Goal: Task Accomplishment & Management: Use online tool/utility

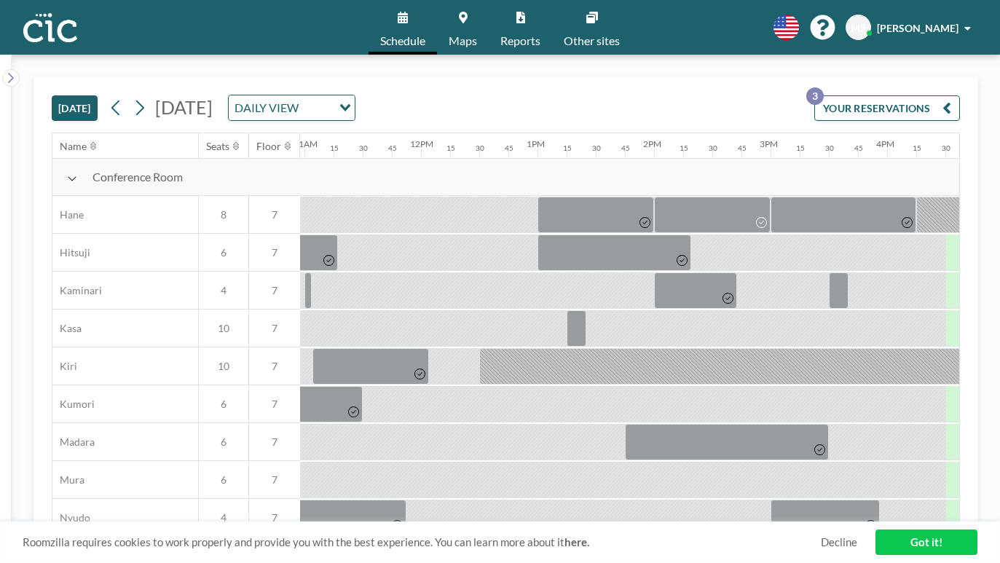
scroll to position [0, 1278]
click at [133, 97] on icon at bounding box center [140, 108] width 14 height 22
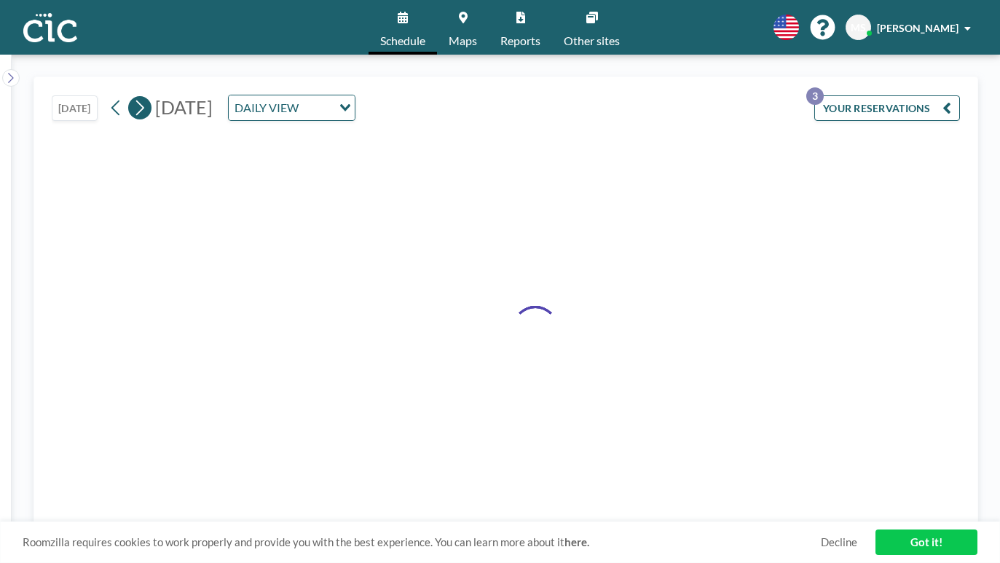
click at [133, 97] on icon at bounding box center [140, 108] width 14 height 22
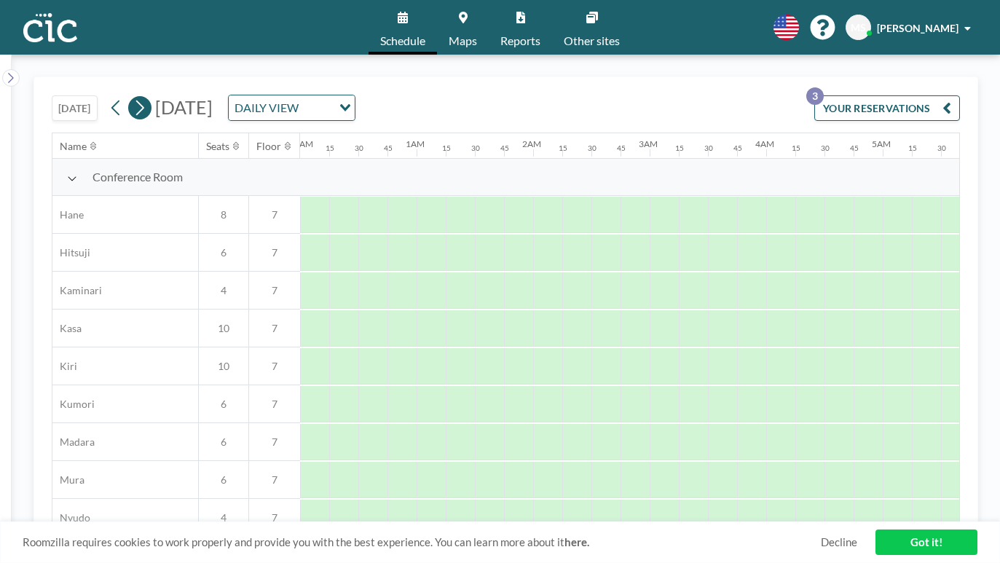
click at [133, 97] on icon at bounding box center [140, 108] width 14 height 22
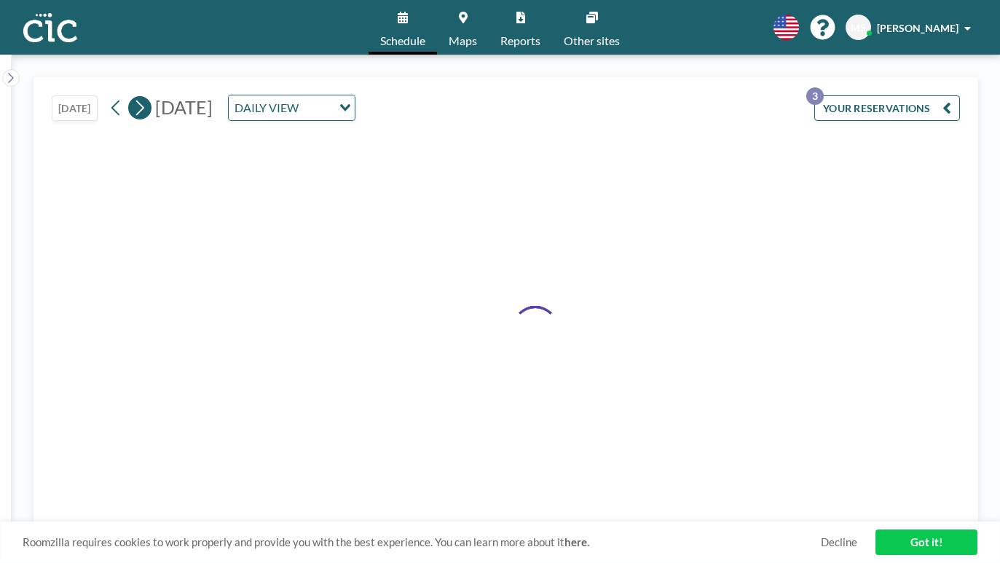
click at [133, 97] on icon at bounding box center [140, 108] width 14 height 22
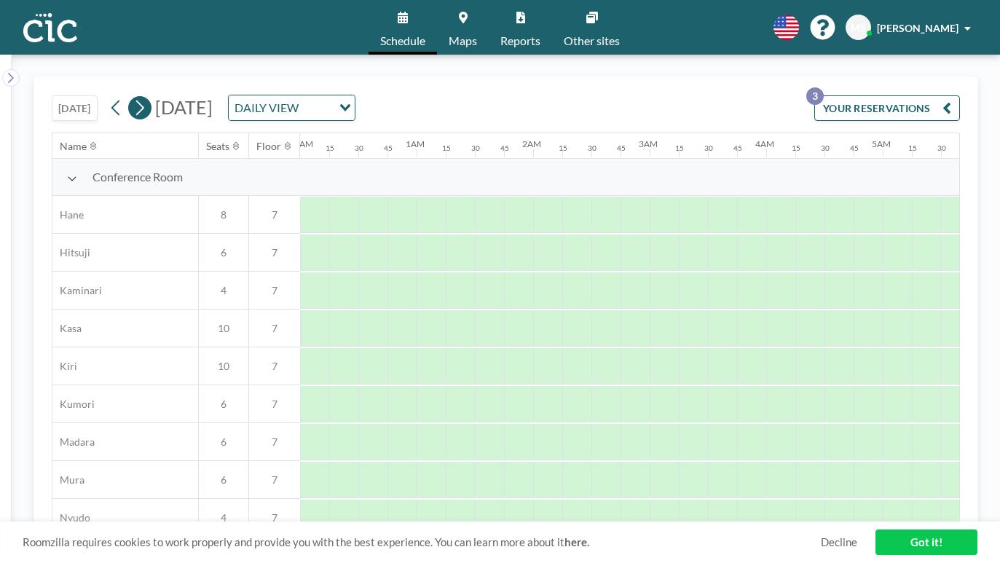
scroll to position [0, 0]
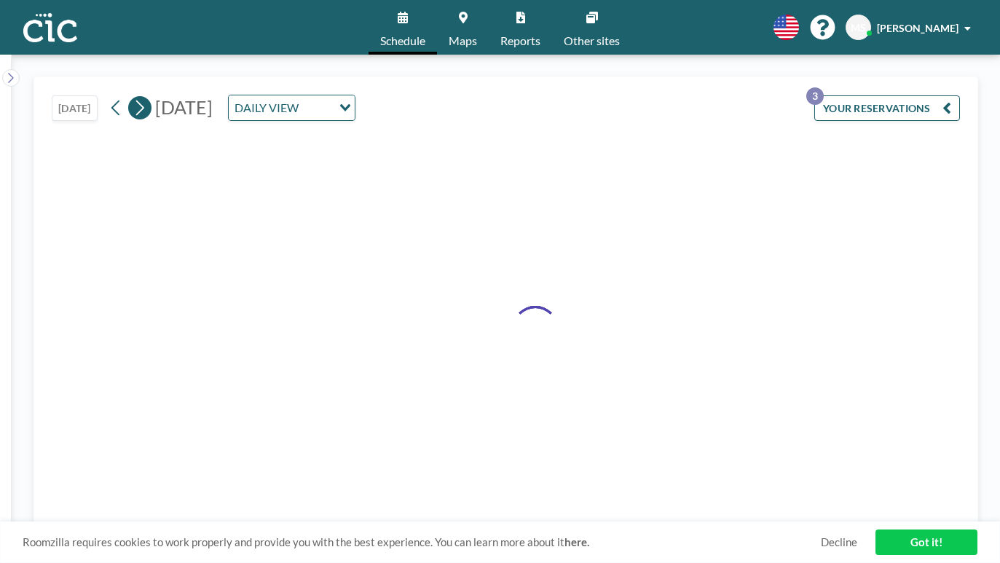
click at [133, 97] on icon at bounding box center [140, 108] width 14 height 22
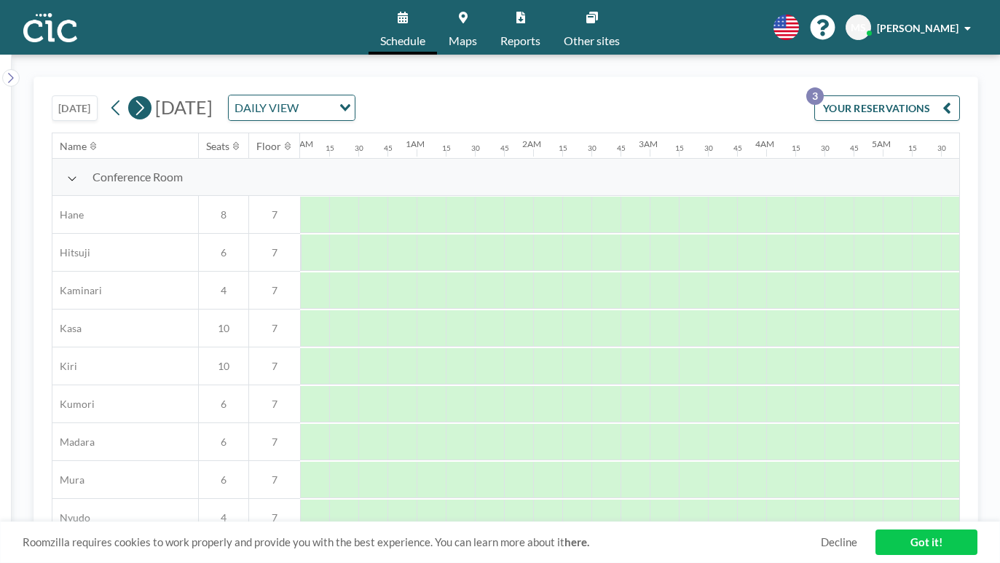
click at [133, 97] on icon at bounding box center [140, 108] width 14 height 22
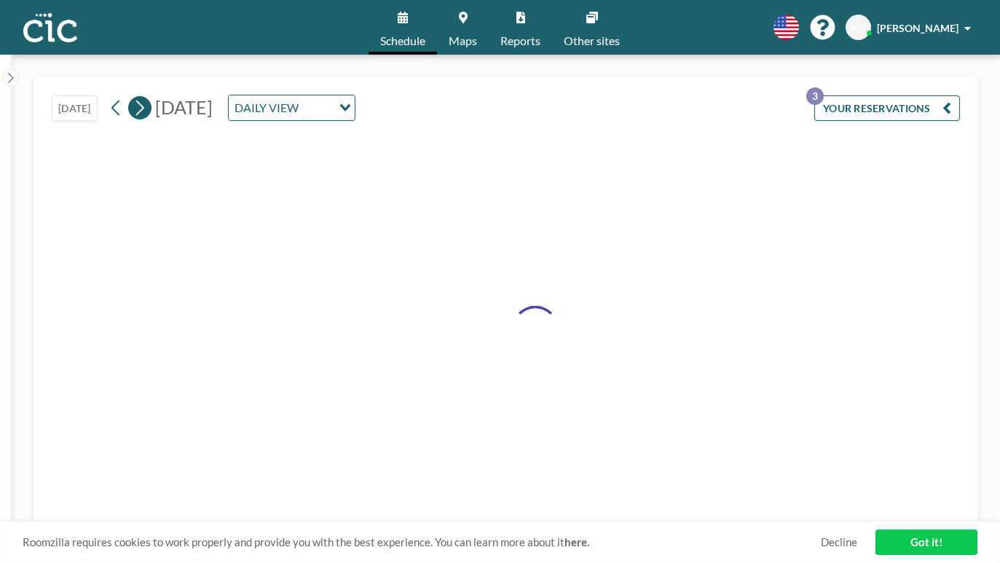
click at [133, 97] on icon at bounding box center [140, 108] width 14 height 22
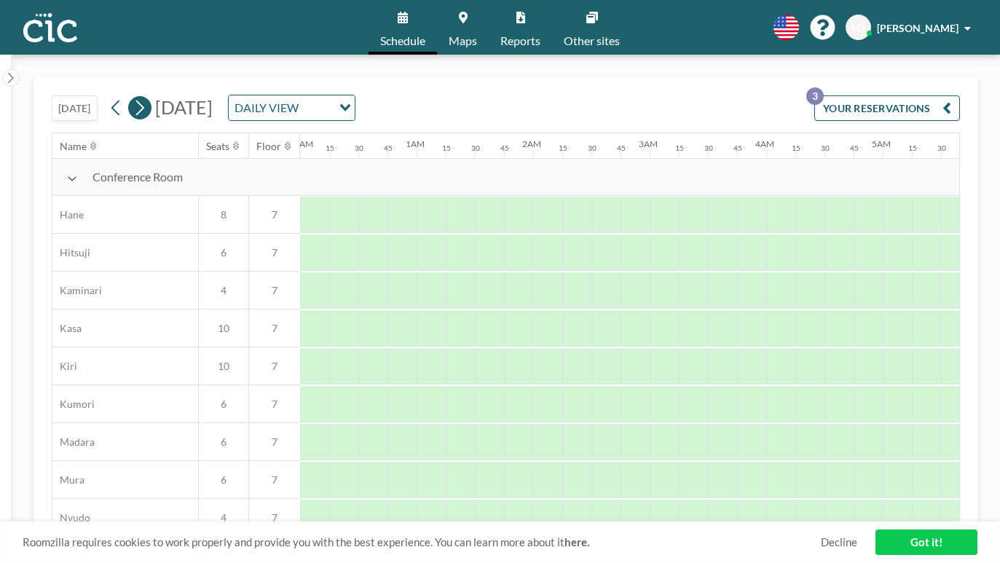
click at [133, 97] on icon at bounding box center [140, 108] width 14 height 22
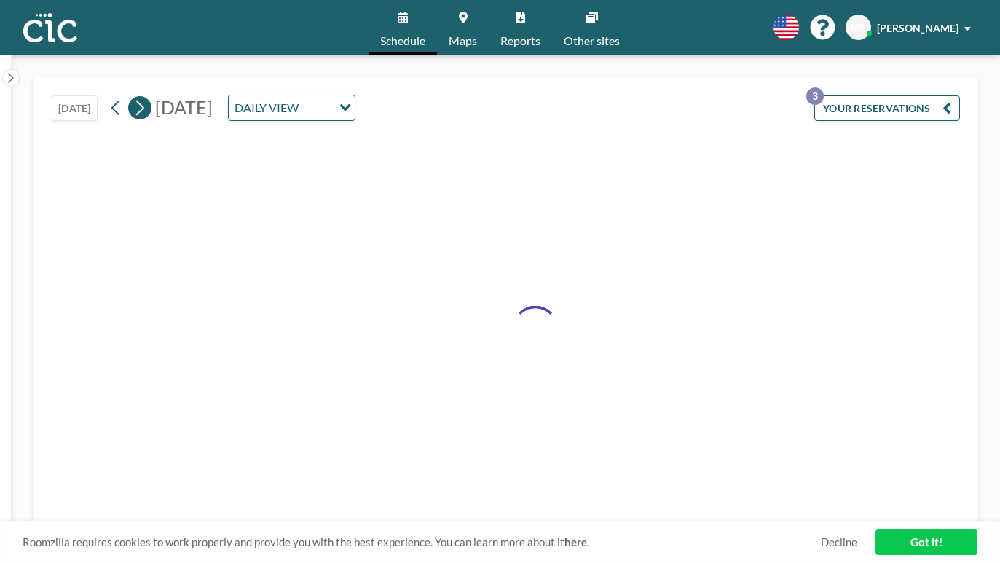
click at [133, 97] on icon at bounding box center [140, 108] width 14 height 22
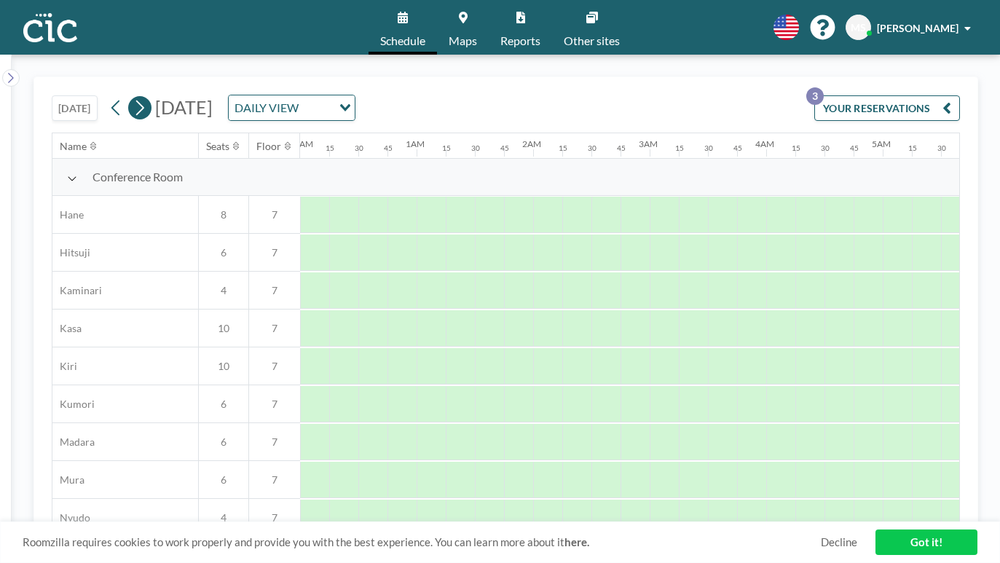
click at [133, 97] on icon at bounding box center [140, 108] width 14 height 22
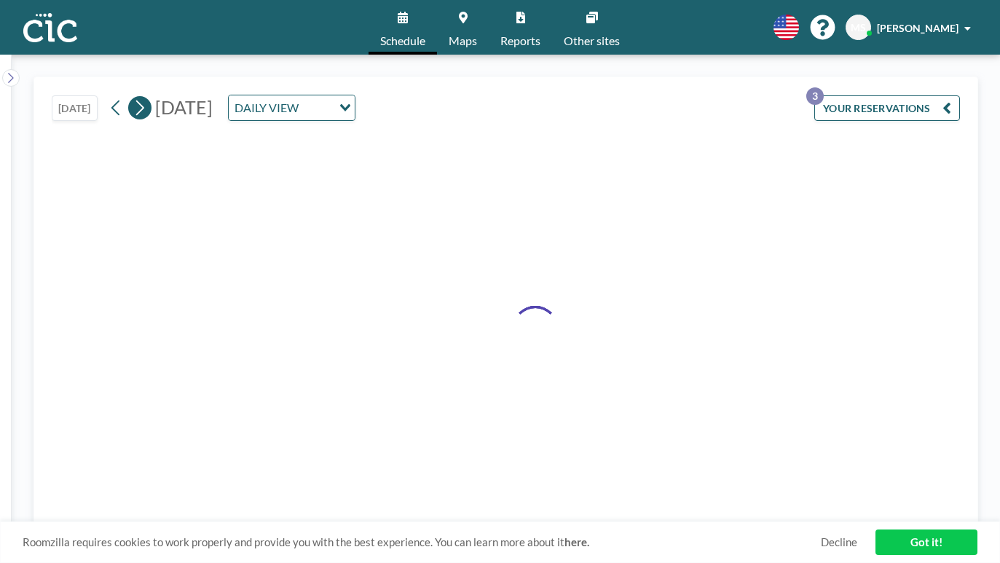
click at [133, 97] on icon at bounding box center [140, 108] width 14 height 22
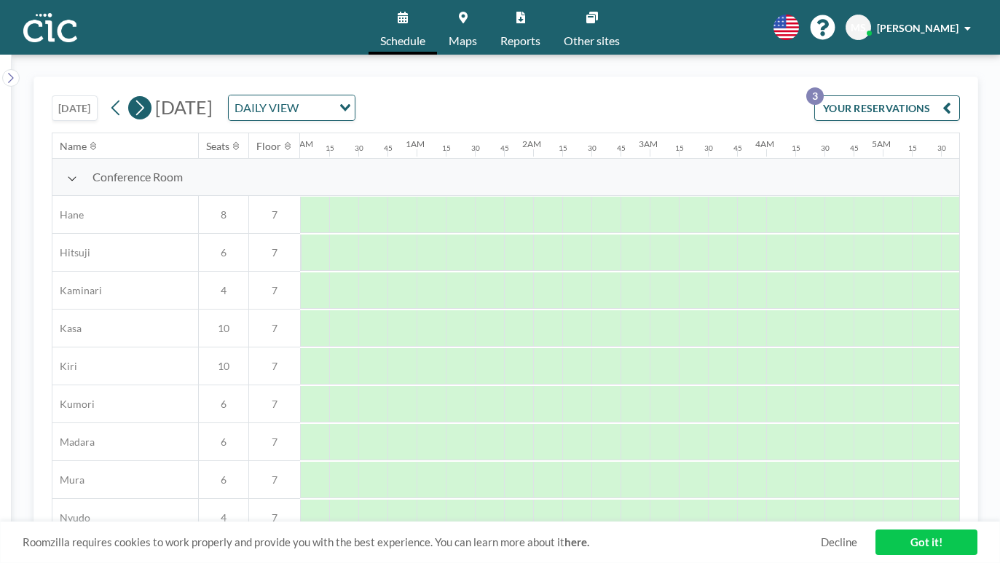
click at [133, 97] on icon at bounding box center [140, 108] width 14 height 22
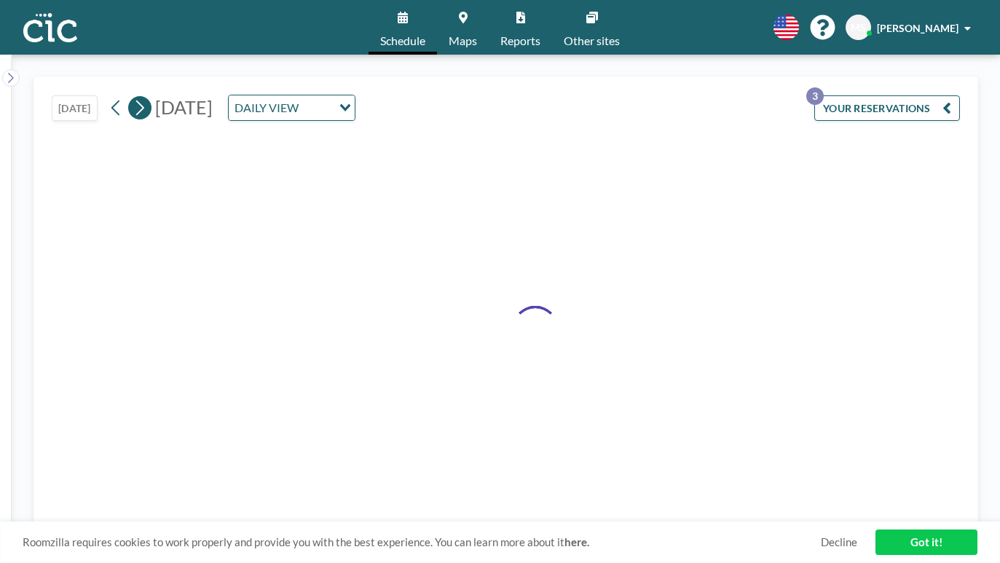
click at [133, 97] on icon at bounding box center [140, 108] width 14 height 22
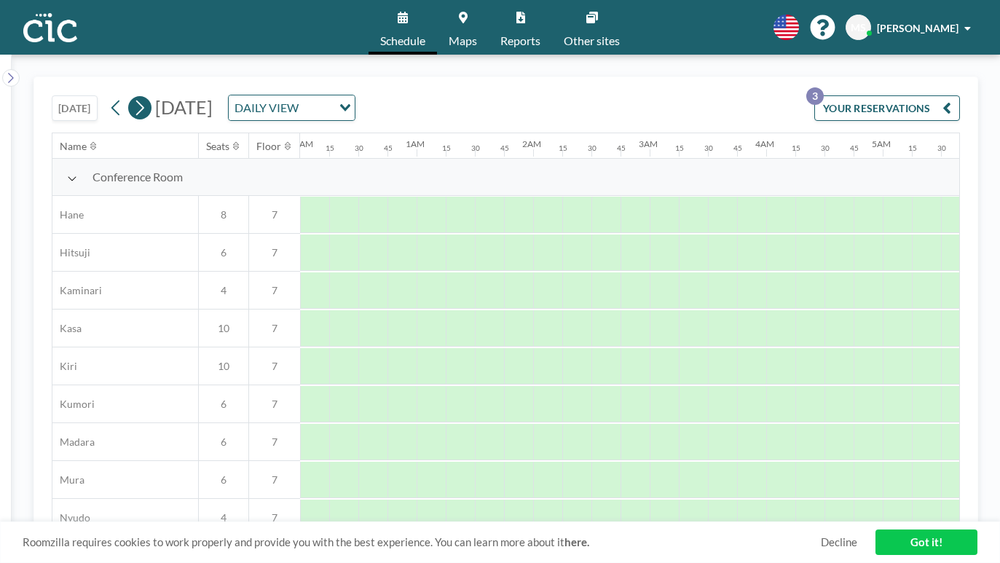
click at [133, 97] on icon at bounding box center [140, 108] width 14 height 22
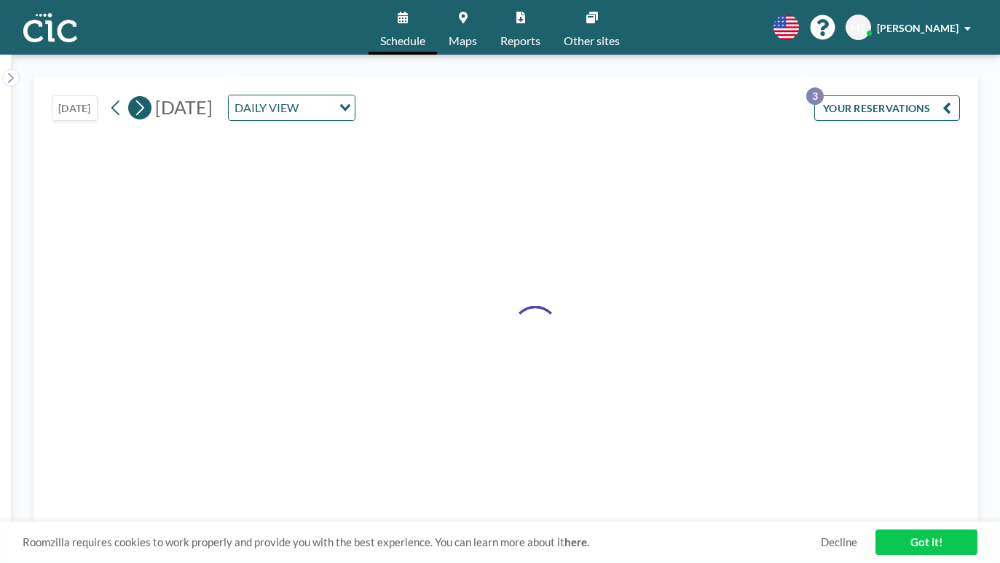
click at [133, 97] on icon at bounding box center [140, 108] width 14 height 22
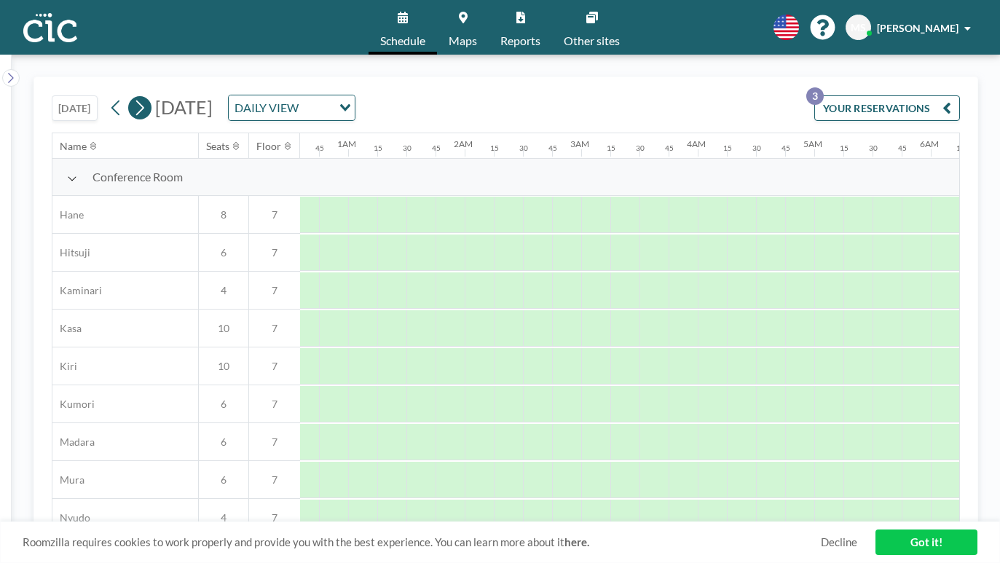
click at [133, 97] on icon at bounding box center [140, 108] width 14 height 22
click at [109, 97] on icon at bounding box center [116, 108] width 14 height 22
click at [133, 97] on icon at bounding box center [140, 108] width 14 height 22
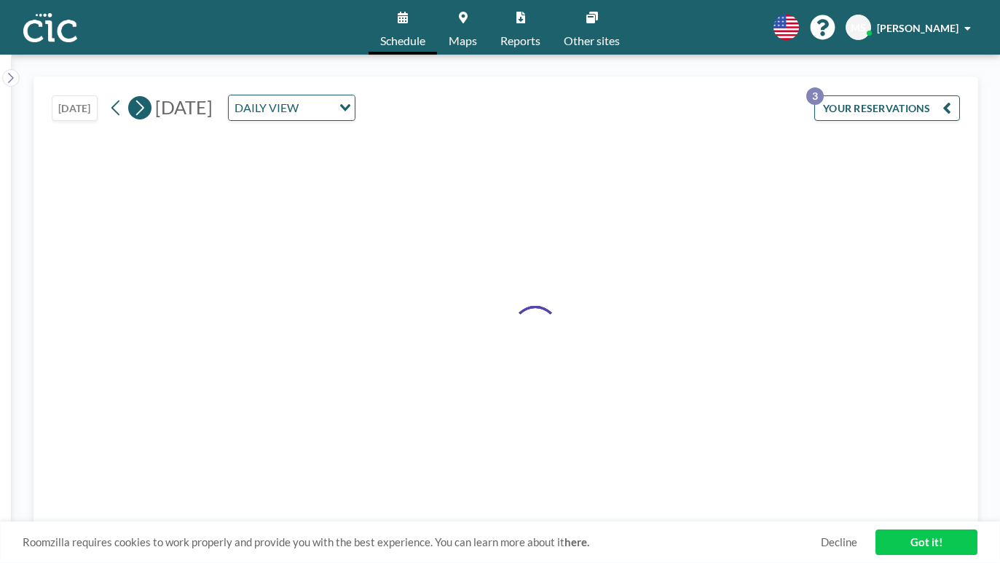
click at [133, 97] on icon at bounding box center [140, 108] width 14 height 22
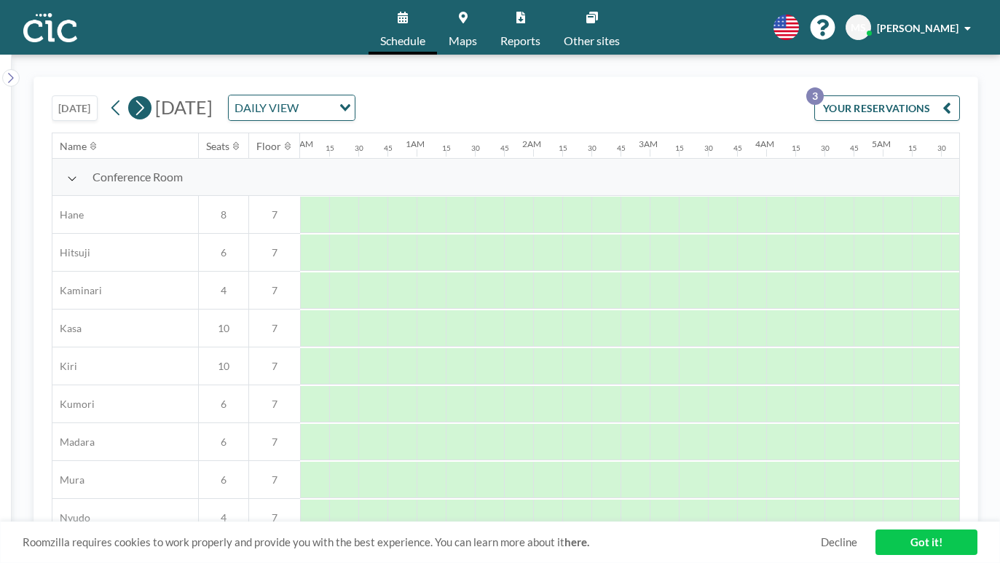
click at [133, 97] on icon at bounding box center [140, 108] width 14 height 22
click at [109, 97] on icon at bounding box center [116, 108] width 14 height 22
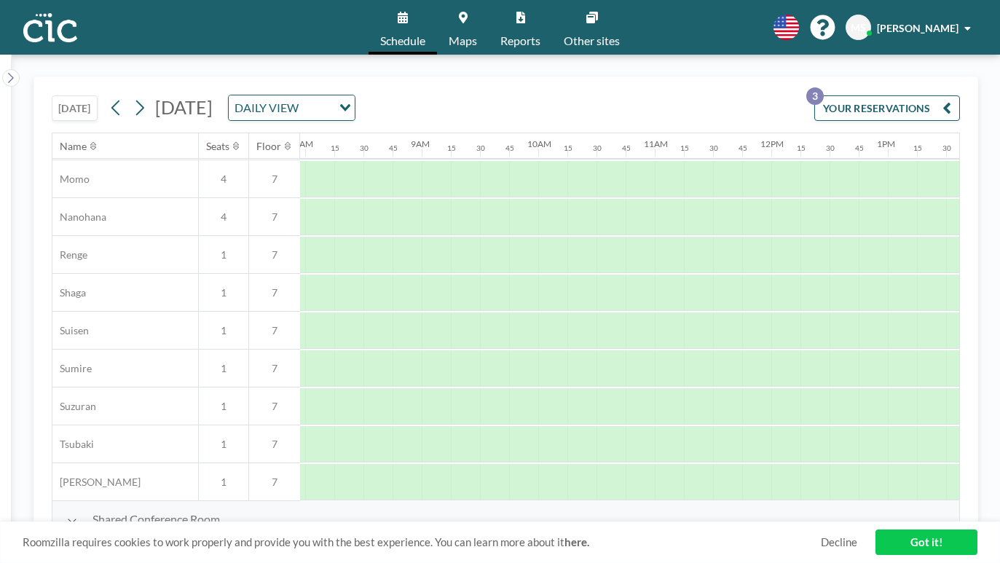
scroll to position [716, 1002]
